Goal: Information Seeking & Learning: Learn about a topic

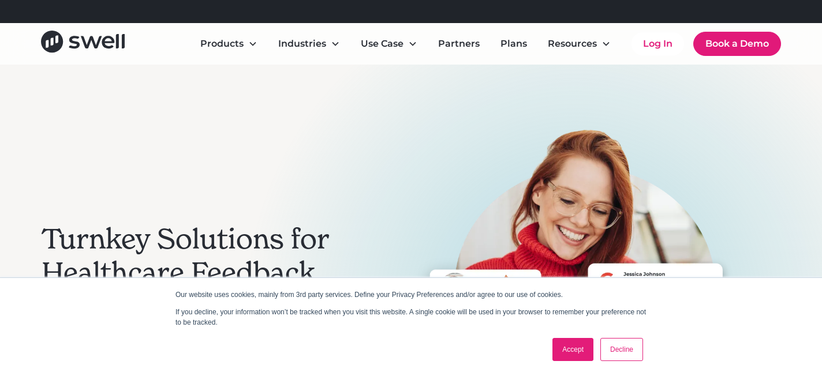
click at [568, 341] on link "Accept" at bounding box center [572, 349] width 41 height 23
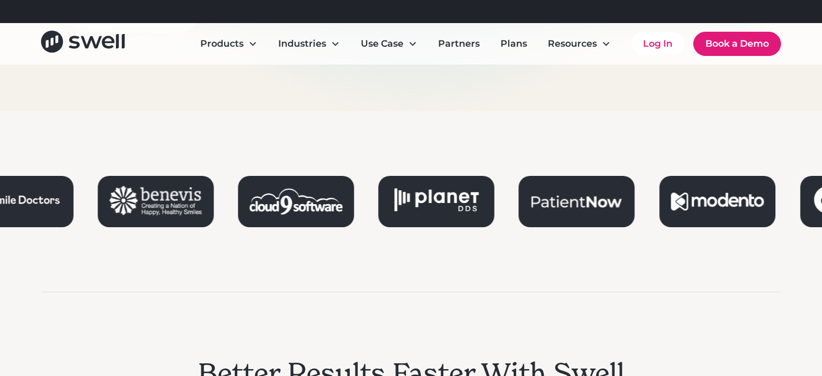
scroll to position [1366, 0]
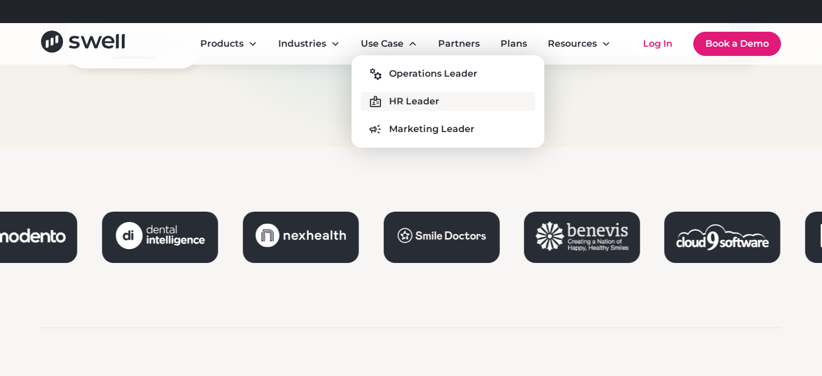
click at [419, 105] on div "HR Leader" at bounding box center [414, 102] width 50 height 14
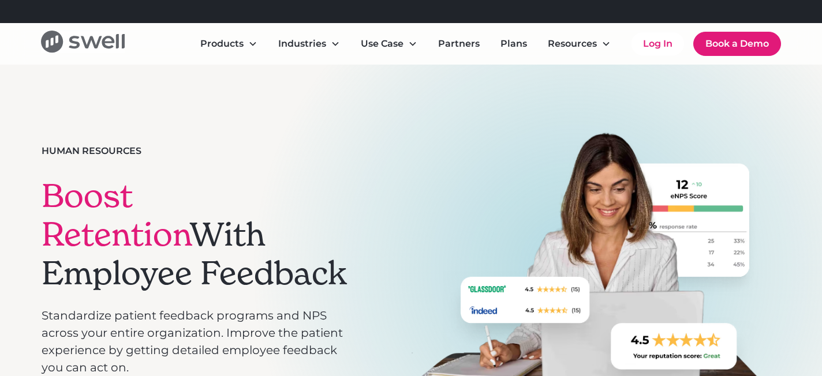
click at [103, 41] on icon "home" at bounding box center [108, 42] width 13 height 13
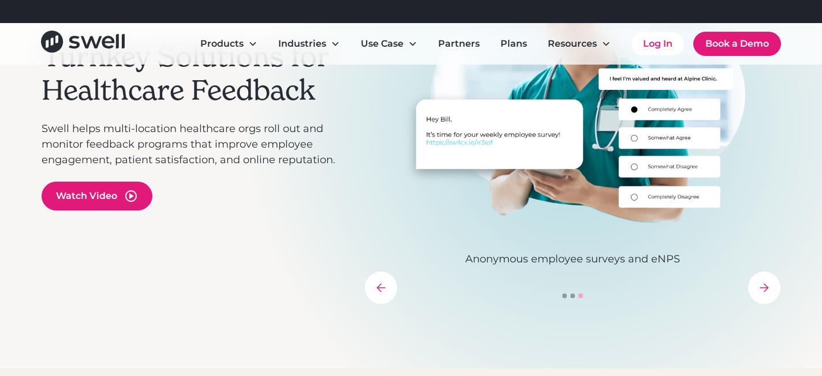
scroll to position [196, 0]
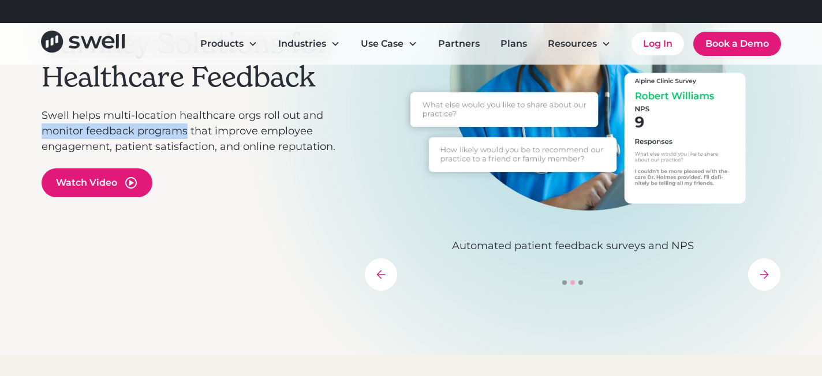
drag, startPoint x: 44, startPoint y: 130, endPoint x: 188, endPoint y: 129, distance: 143.8
click at [188, 129] on p "Swell helps multi-location healthcare orgs roll out and monitor feedback progra…" at bounding box center [198, 131] width 312 height 47
